Goal: Task Accomplishment & Management: Manage account settings

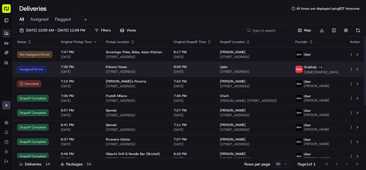
click at [76, 67] on span "7:36 PM" at bounding box center [79, 67] width 36 height 4
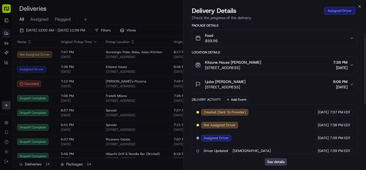
scroll to position [107, 0]
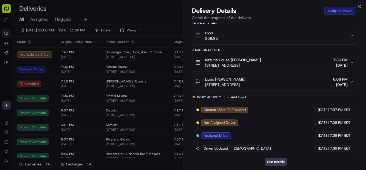
click at [263, 38] on div "Food $59.95" at bounding box center [272, 35] width 154 height 11
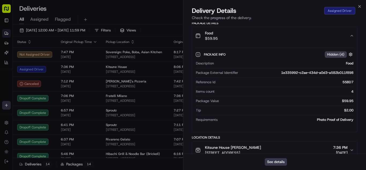
click at [263, 38] on div "Food $59.95" at bounding box center [272, 35] width 154 height 11
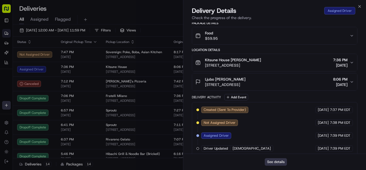
click at [280, 162] on button "See details" at bounding box center [276, 162] width 22 height 8
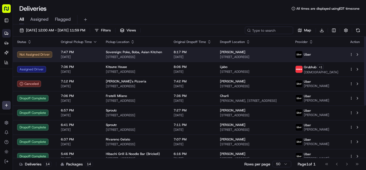
click at [96, 56] on td "7:47 PM 08/20/2025" at bounding box center [79, 54] width 45 height 14
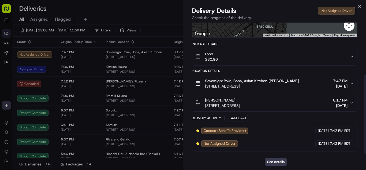
scroll to position [87, 0]
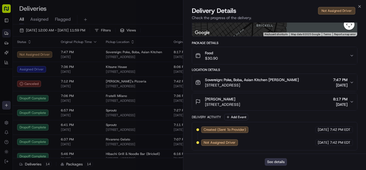
click at [279, 160] on button "See details" at bounding box center [276, 162] width 22 height 8
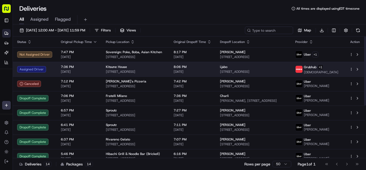
click at [92, 71] on span "[DATE]" at bounding box center [79, 71] width 36 height 4
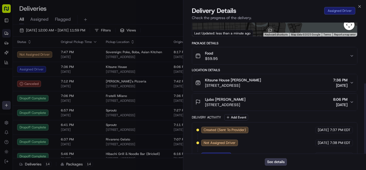
scroll to position [113, 0]
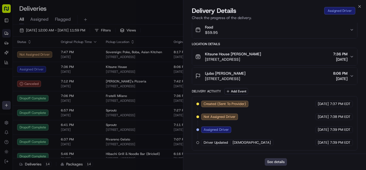
click at [278, 161] on button "See details" at bounding box center [276, 162] width 22 height 8
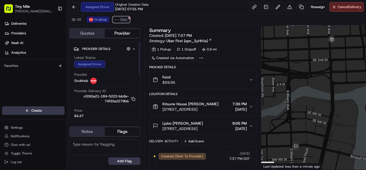
click at [116, 19] on img at bounding box center [117, 19] width 4 height 4
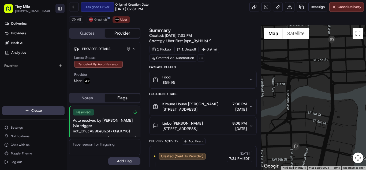
click at [62, 10] on button "Toggle Sidebar" at bounding box center [59, 8] width 9 height 9
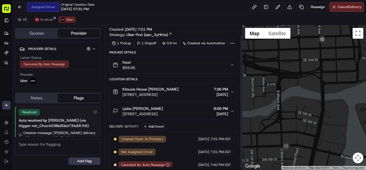
scroll to position [12, 0]
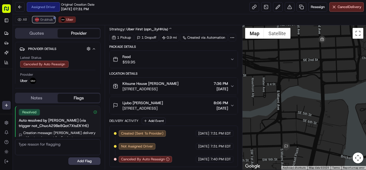
click at [44, 22] on button "Grubhub" at bounding box center [43, 19] width 23 height 6
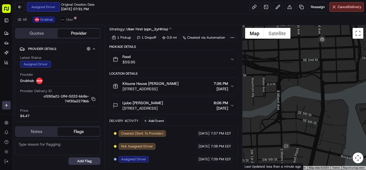
click at [186, 58] on div "Food $59.95" at bounding box center [171, 59] width 117 height 11
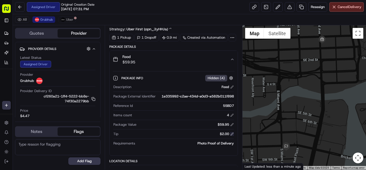
click at [232, 135] on button at bounding box center [232, 134] width 4 height 4
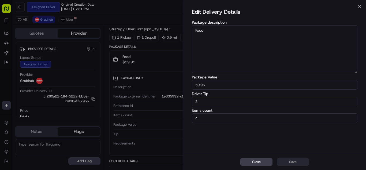
drag, startPoint x: 201, startPoint y: 102, endPoint x: 192, endPoint y: 111, distance: 11.9
click at [177, 102] on body "Tiny Mile aaron.licong@gmail.com Toggle Sidebar Deliveries Providers Nash AI An…" at bounding box center [183, 85] width 366 height 170
type input "3"
click at [300, 161] on button "Save" at bounding box center [293, 162] width 32 height 8
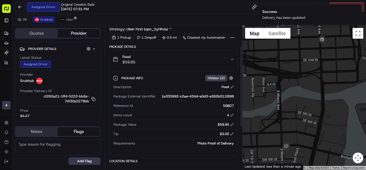
scroll to position [112, 0]
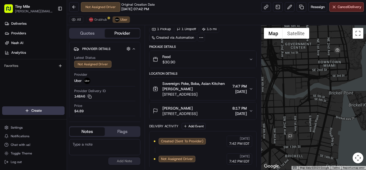
scroll to position [23, 0]
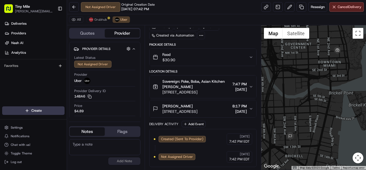
click at [209, 59] on div "Food $30.90" at bounding box center [201, 57] width 96 height 11
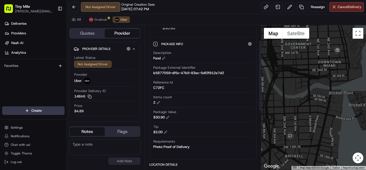
scroll to position [103, 0]
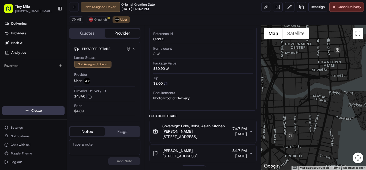
click at [165, 83] on button at bounding box center [166, 83] width 4 height 4
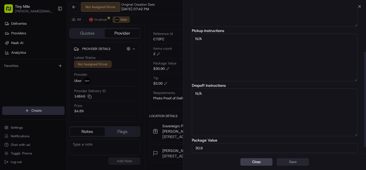
scroll to position [80, 0]
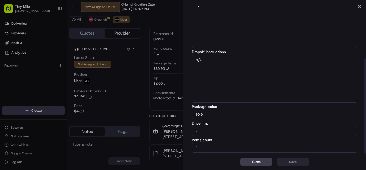
drag, startPoint x: 193, startPoint y: 131, endPoint x: 171, endPoint y: 131, distance: 22.0
click at [171, 131] on body "Tiny Mile aaron.licong@gmail.com Toggle Sidebar Deliveries Providers Nash AI An…" at bounding box center [183, 85] width 366 height 170
type input "3"
click at [286, 159] on button "Save" at bounding box center [293, 162] width 32 height 8
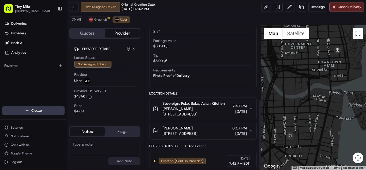
scroll to position [147, 0]
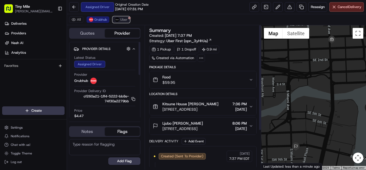
click at [123, 18] on span "Uber" at bounding box center [123, 19] width 7 height 4
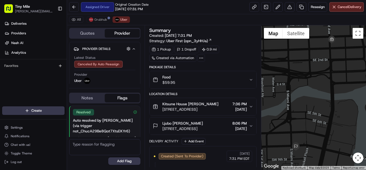
click at [199, 81] on div "Food $59.95" at bounding box center [201, 79] width 96 height 11
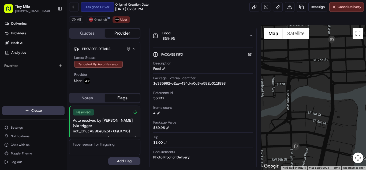
scroll to position [107, 0]
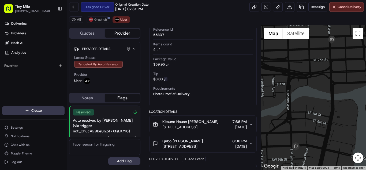
click at [166, 77] on button at bounding box center [166, 79] width 4 height 4
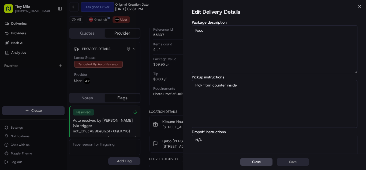
scroll to position [80, 0]
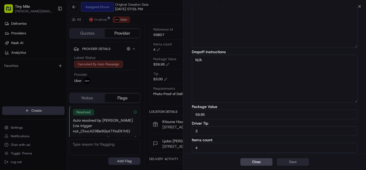
drag, startPoint x: 197, startPoint y: 128, endPoint x: 234, endPoint y: 140, distance: 39.1
click at [171, 128] on body "Tiny Mile [PERSON_NAME][EMAIL_ADDRESS][DOMAIN_NAME] Toggle Sidebar Deliveries P…" at bounding box center [183, 85] width 366 height 170
type input "4"
click at [292, 163] on button "Save" at bounding box center [293, 162] width 32 height 8
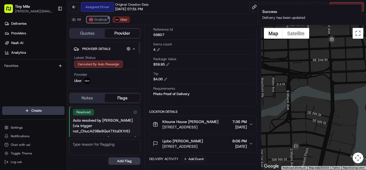
click at [104, 20] on span "Grubhub" at bounding box center [100, 19] width 13 height 4
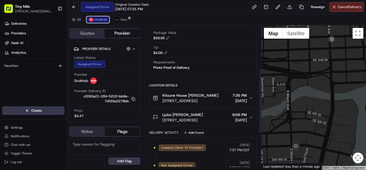
scroll to position [97, 0]
